Goal: Find specific page/section: Find specific page/section

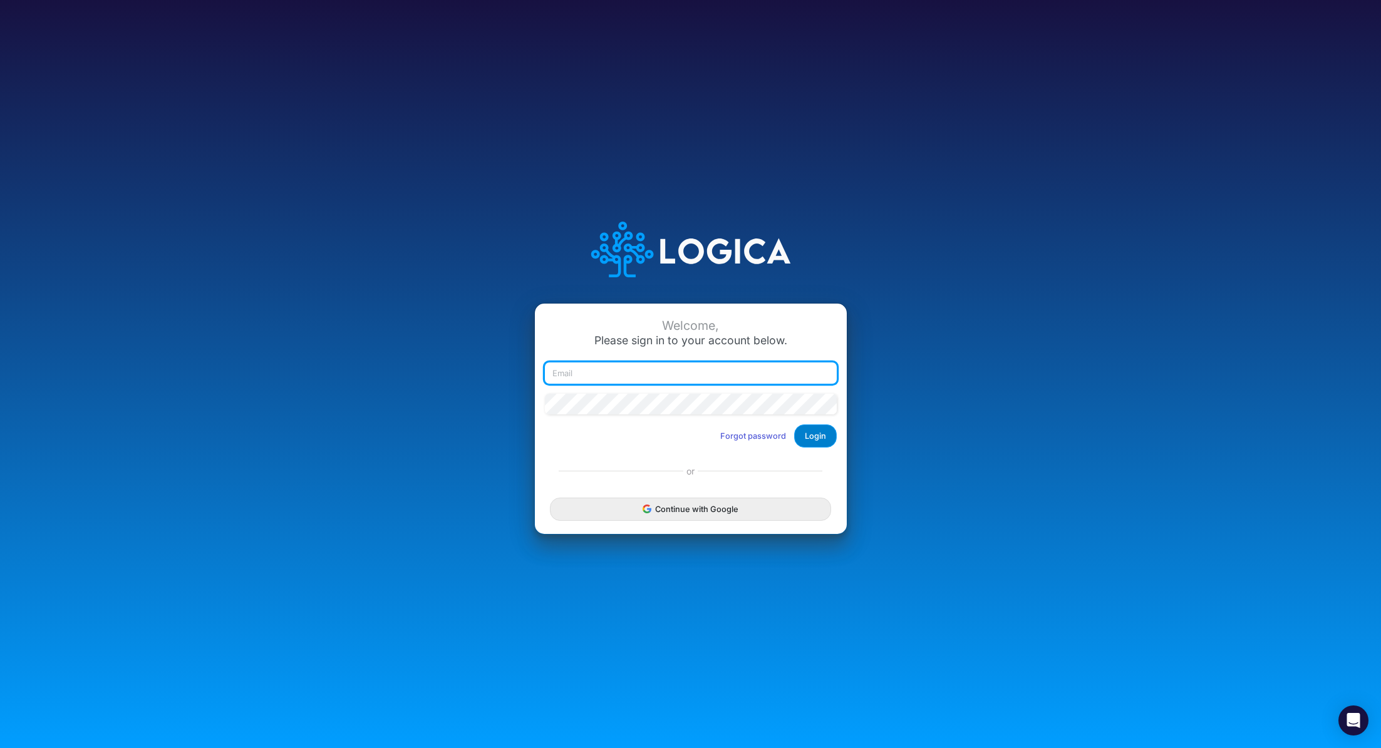
type input "[PERSON_NAME][EMAIL_ADDRESS][PERSON_NAME][DOMAIN_NAME]"
click at [818, 435] on button "Login" at bounding box center [815, 436] width 43 height 23
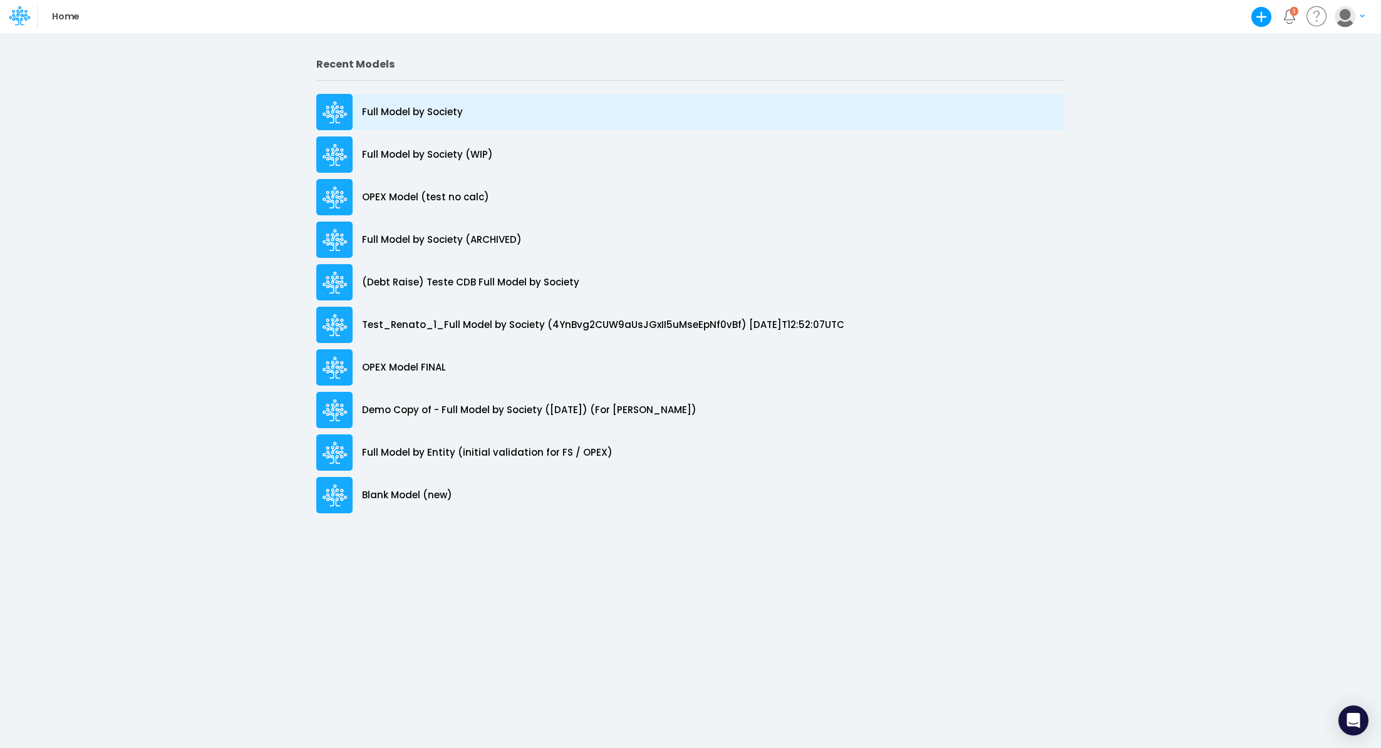
click at [415, 106] on p "Full Model by Society" at bounding box center [412, 112] width 101 height 14
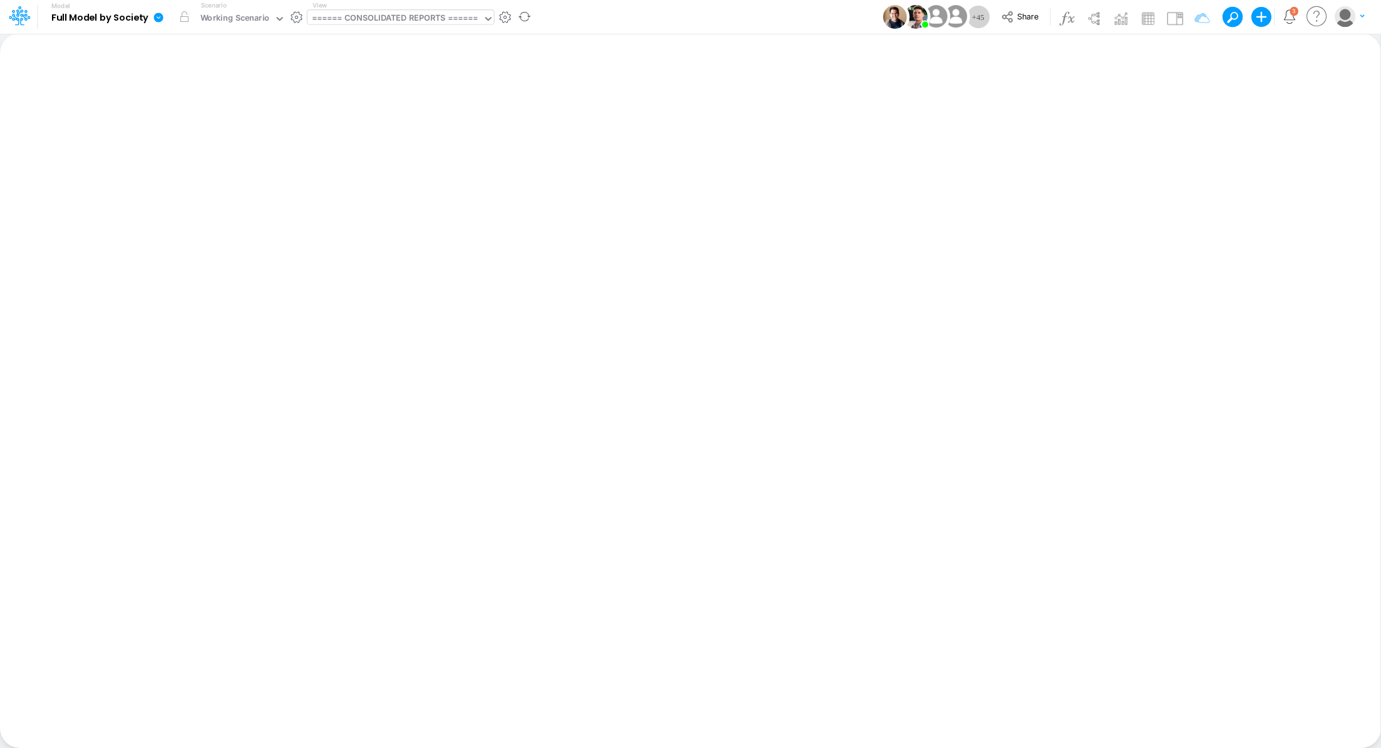
click at [389, 19] on div "====== CONSOLIDATED REPORTS ======" at bounding box center [395, 19] width 167 height 14
type input "tpv"
click at [413, 66] on div "Unit Economics (Other) TPV Calcs" at bounding box center [391, 62] width 169 height 21
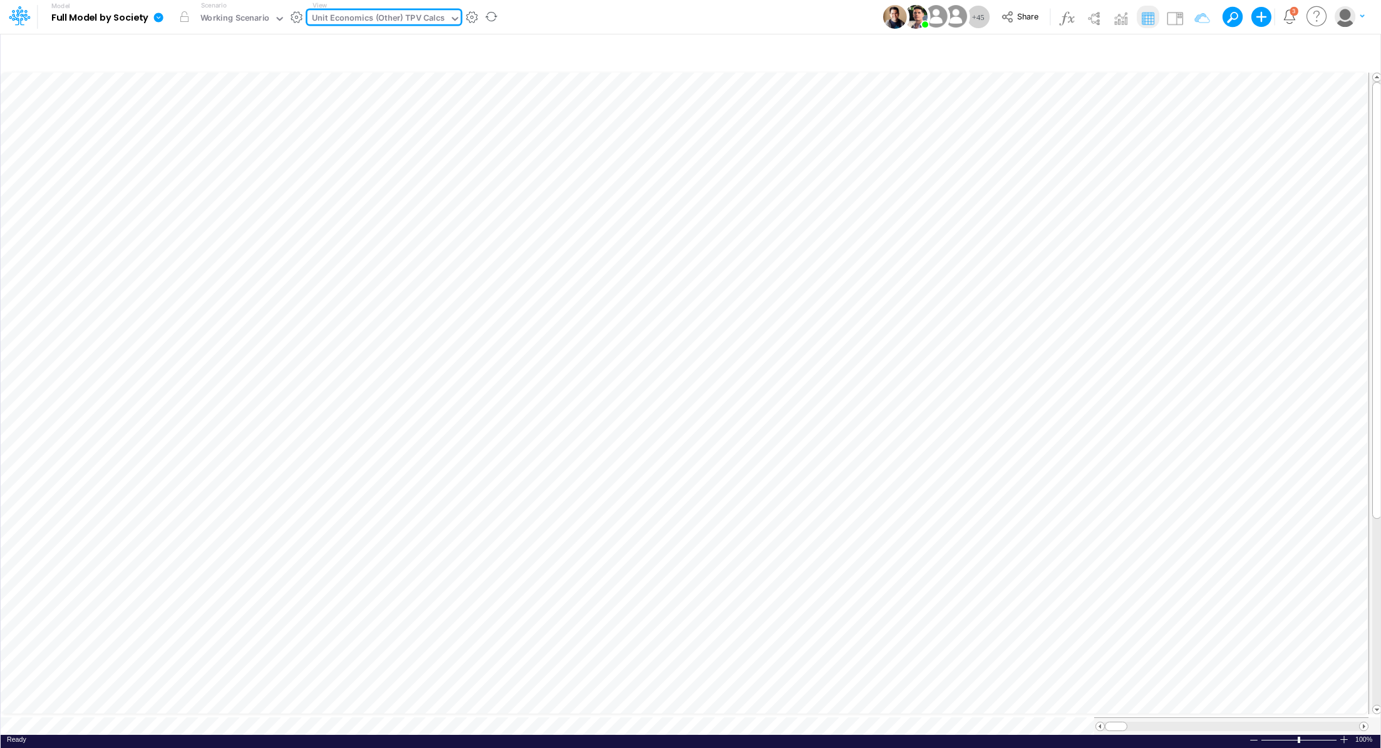
click at [400, 16] on div "Unit Economics (Other) TPV Calcs" at bounding box center [378, 19] width 133 height 14
type input "gra"
click at [391, 85] on div "Graphs Data - UE (not change)" at bounding box center [391, 83] width 169 height 21
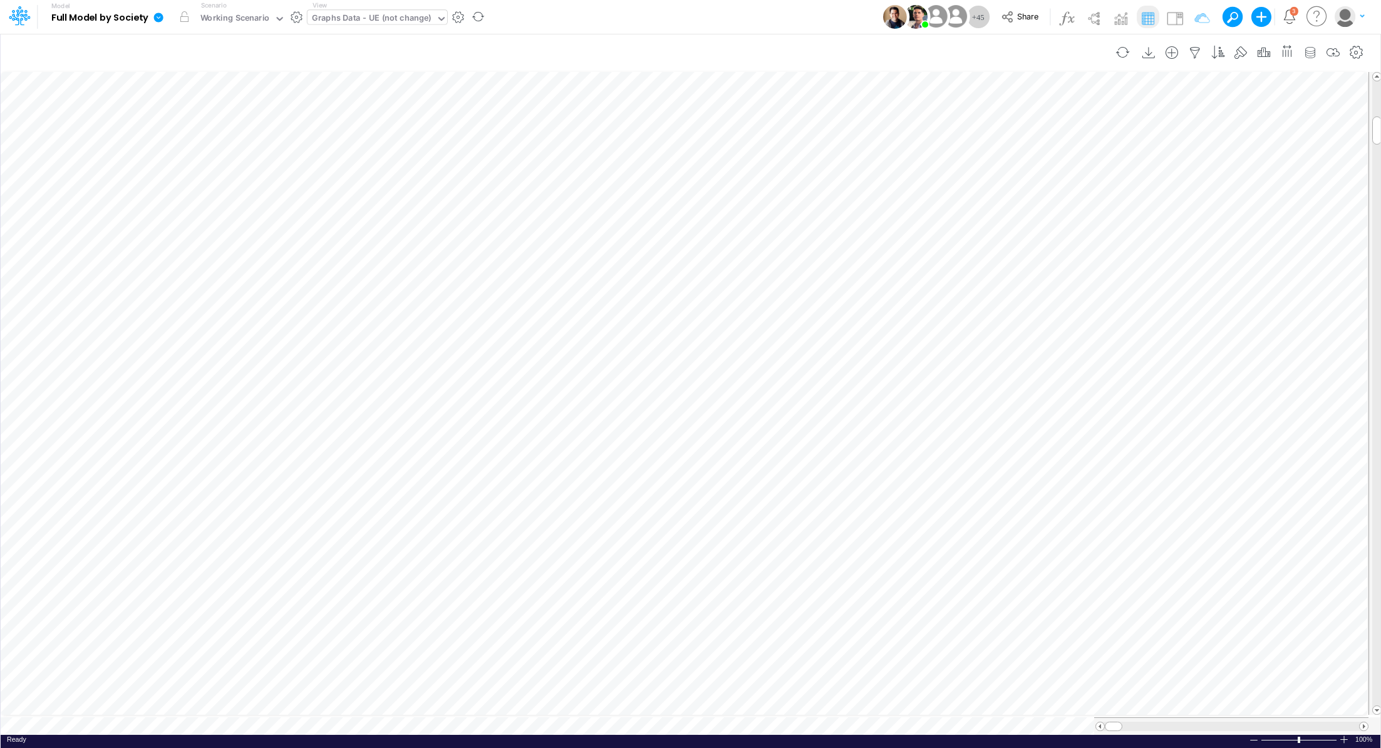
scroll to position [6, 1]
